Goal: Information Seeking & Learning: Learn about a topic

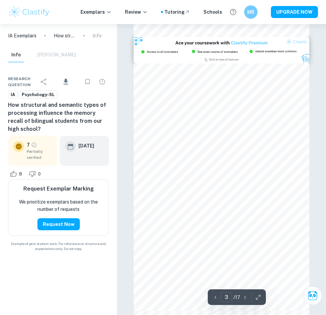
type input "4"
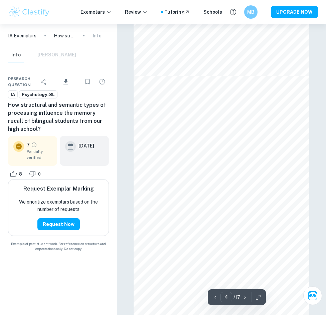
scroll to position [745, 0]
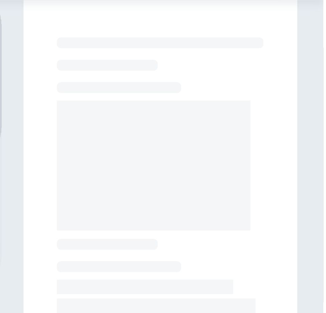
checkbox input "true"
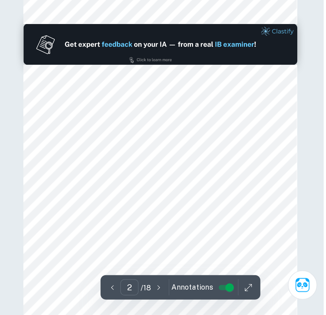
type input "2"
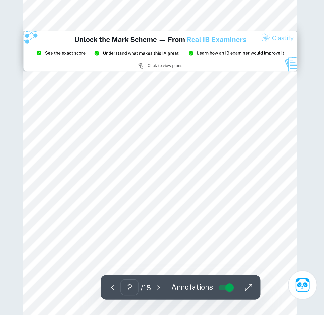
scroll to position [389, 0]
